Goal: Check status

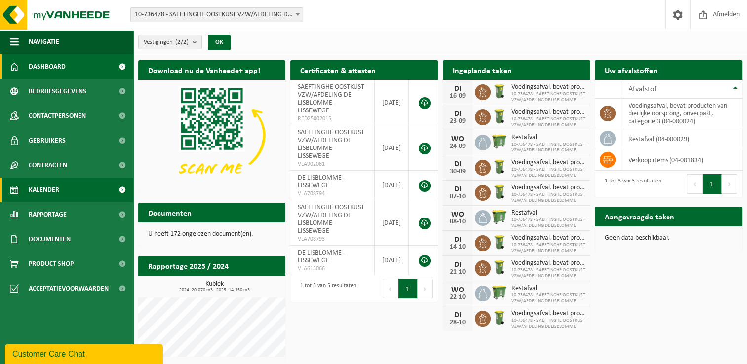
click at [37, 188] on span "Kalender" at bounding box center [44, 190] width 31 height 25
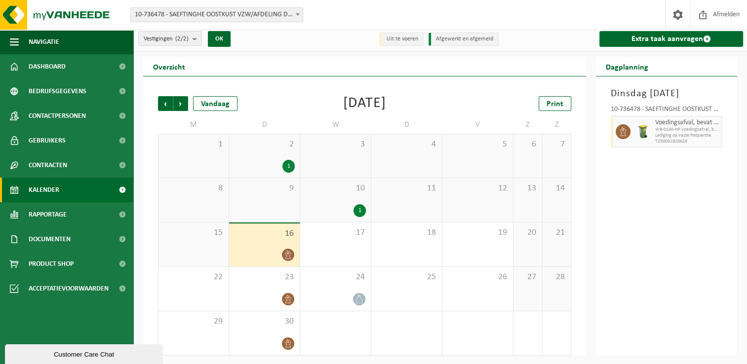
scroll to position [4, 0]
click at [285, 254] on icon at bounding box center [288, 254] width 8 height 8
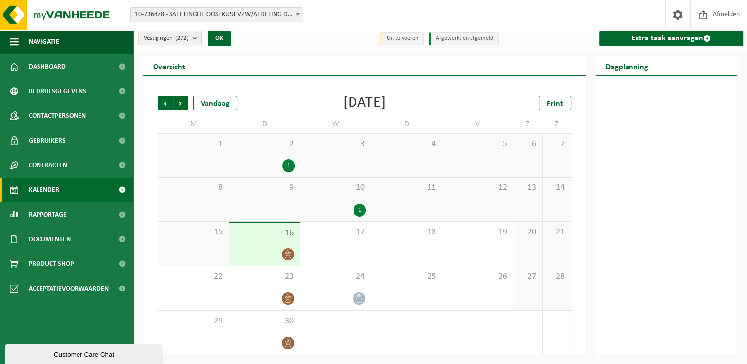
click at [286, 251] on icon at bounding box center [288, 254] width 8 height 8
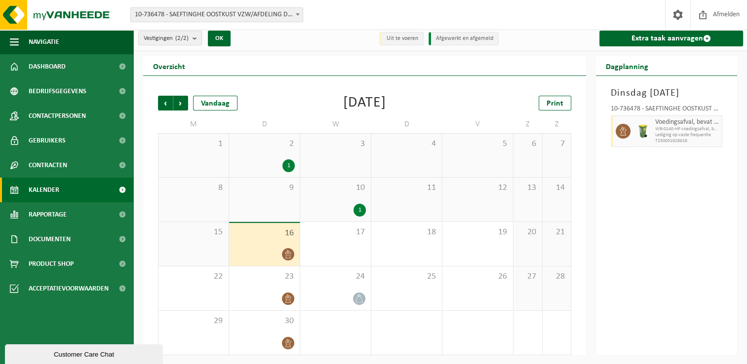
click at [679, 138] on span "Lediging op vaste frequentie" at bounding box center [687, 135] width 64 height 6
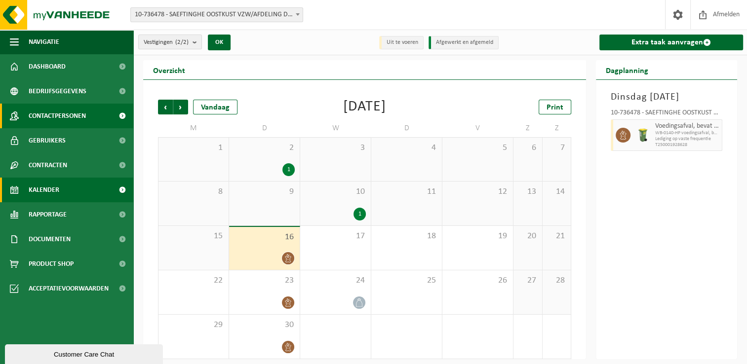
click at [52, 121] on span "Contactpersonen" at bounding box center [57, 116] width 57 height 25
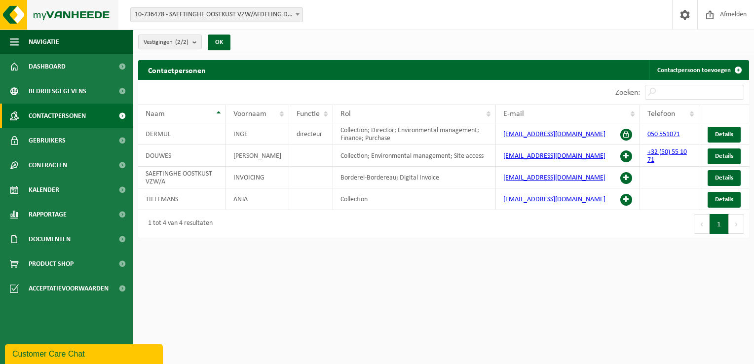
click at [40, 16] on img at bounding box center [59, 15] width 118 height 30
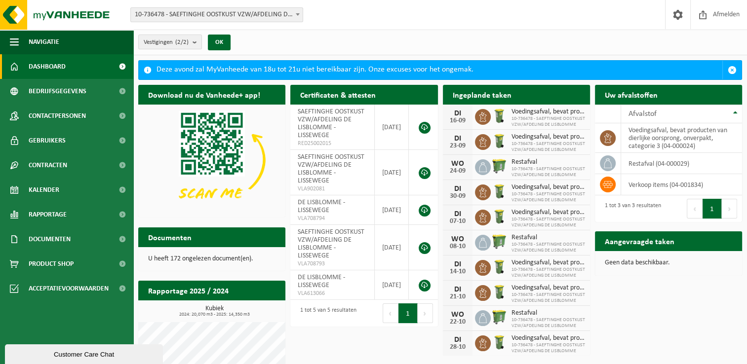
scroll to position [26, 0]
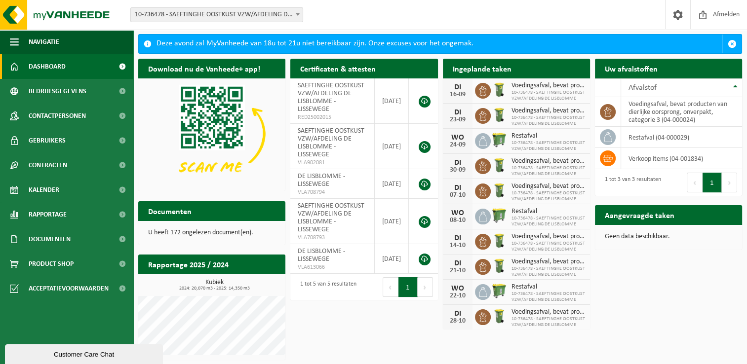
click at [186, 234] on p "U heeft 172 ongelezen document(en)." at bounding box center [211, 232] width 127 height 7
click at [61, 236] on span "Documenten" at bounding box center [50, 239] width 42 height 25
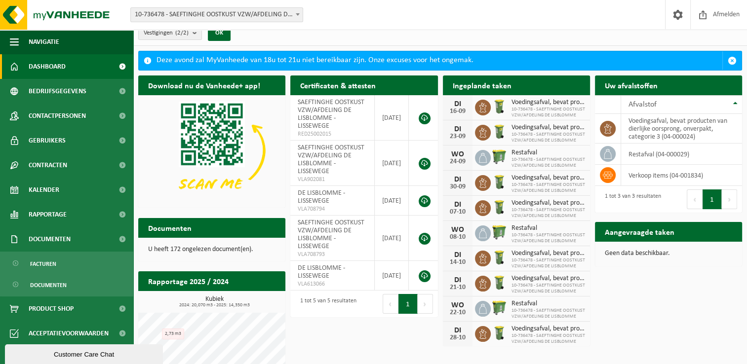
scroll to position [0, 0]
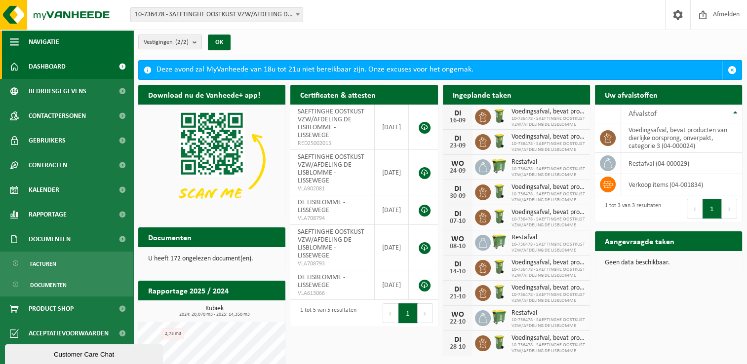
click at [14, 41] on span "button" at bounding box center [14, 42] width 9 height 25
